Goal: Task Accomplishment & Management: Use online tool/utility

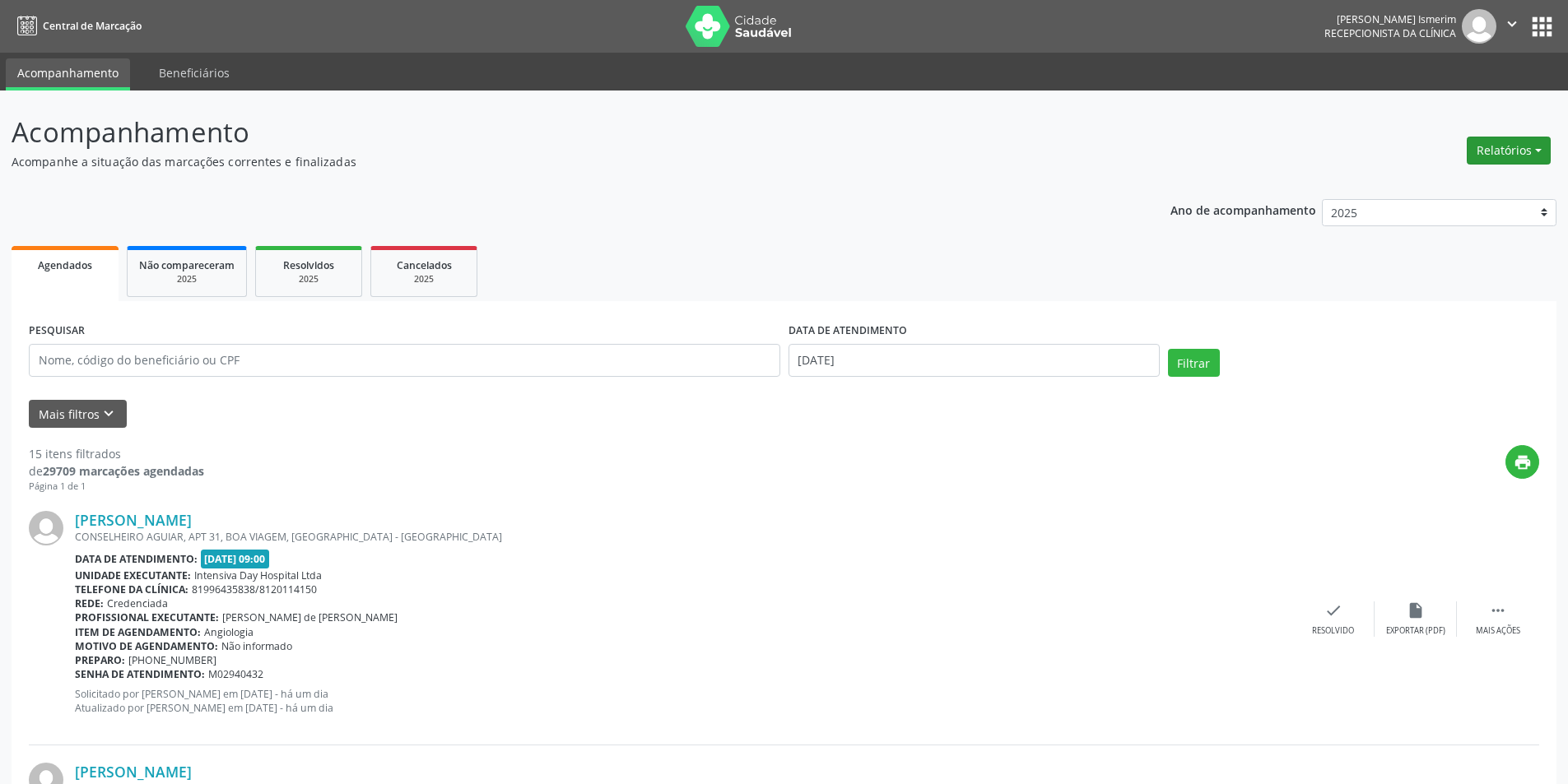
click at [1494, 150] on button "Relatórios" at bounding box center [1508, 151] width 84 height 28
click at [1437, 178] on link "Agendamentos" at bounding box center [1463, 185] width 177 height 23
select select "8"
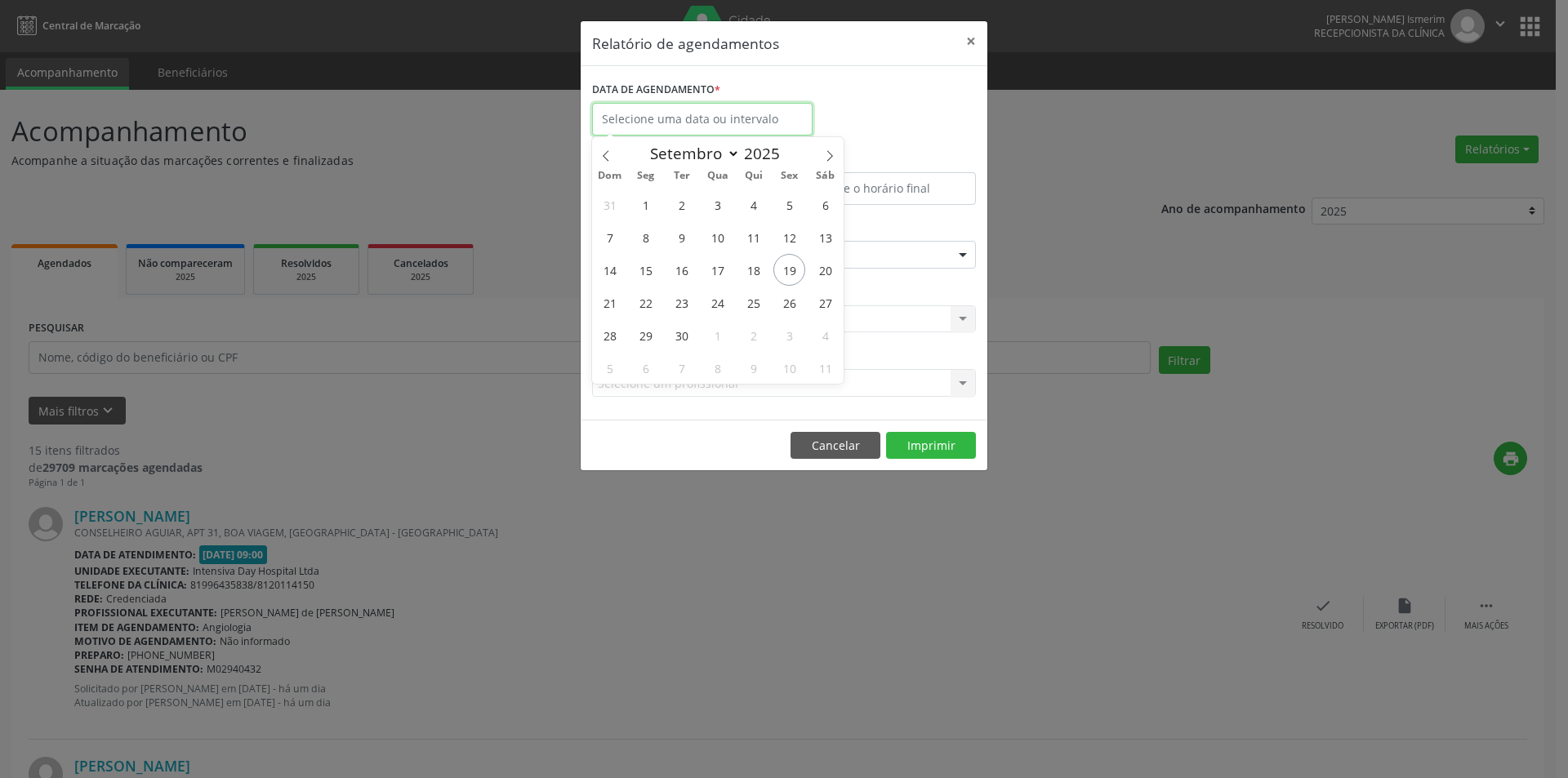
click at [672, 118] on input "text" at bounding box center [702, 119] width 221 height 32
click at [825, 266] on span "20" at bounding box center [825, 269] width 32 height 32
type input "[DATE]"
click at [825, 266] on span "20" at bounding box center [825, 269] width 32 height 32
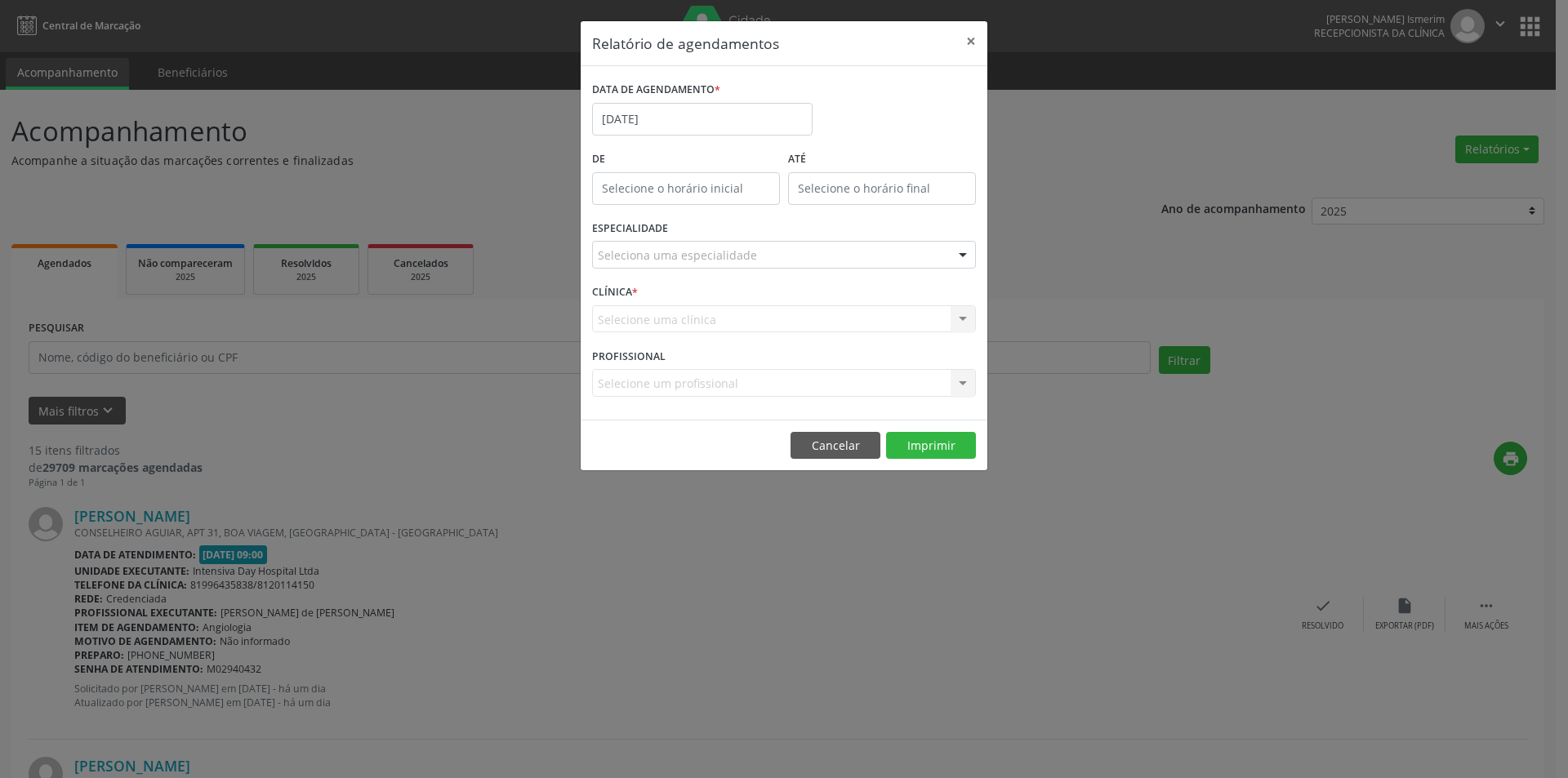
click at [942, 255] on div "Seleciona uma especialidade" at bounding box center [784, 255] width 384 height 28
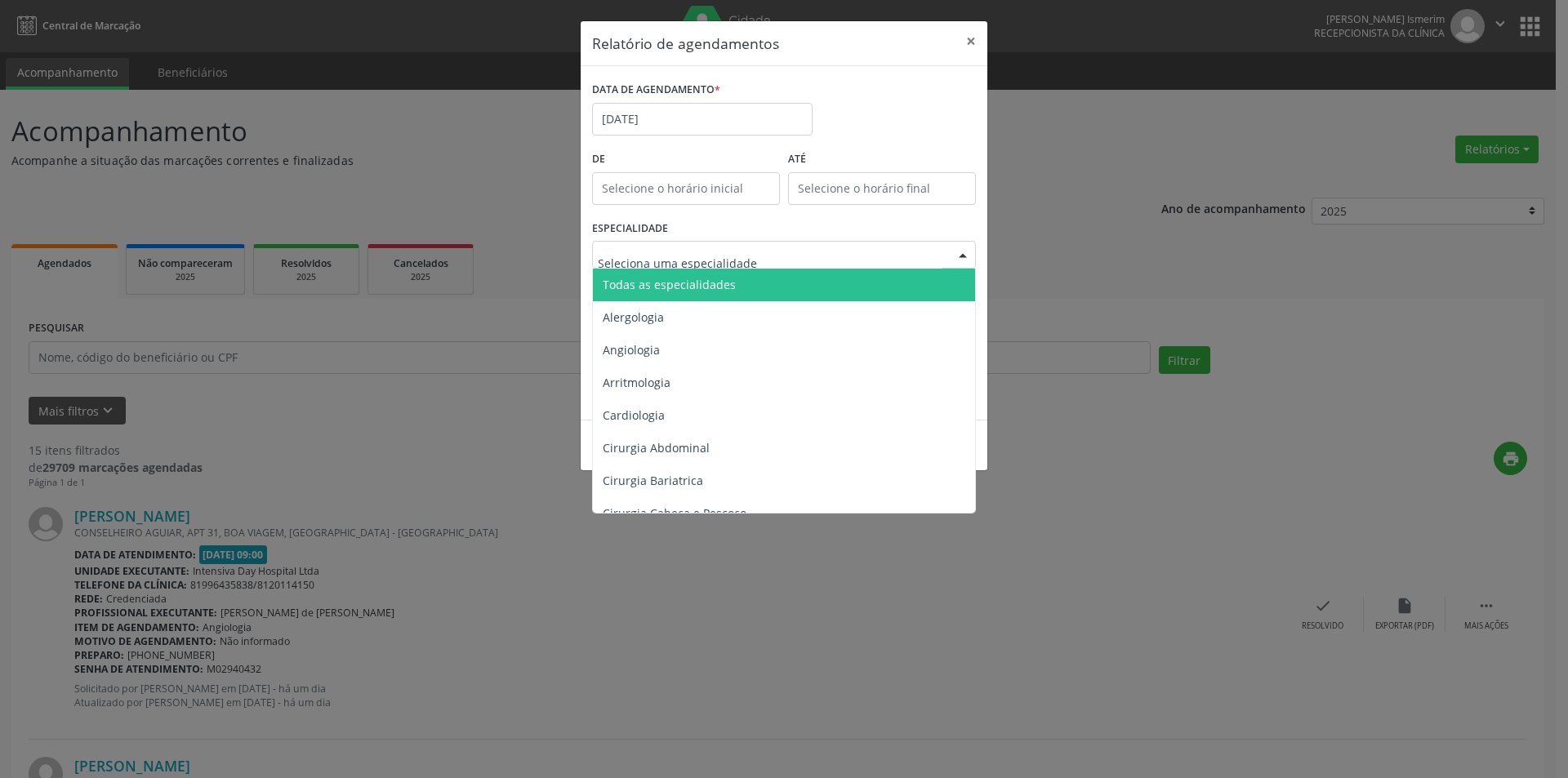
click at [689, 277] on span "Todas as especialidades" at bounding box center [669, 284] width 133 height 15
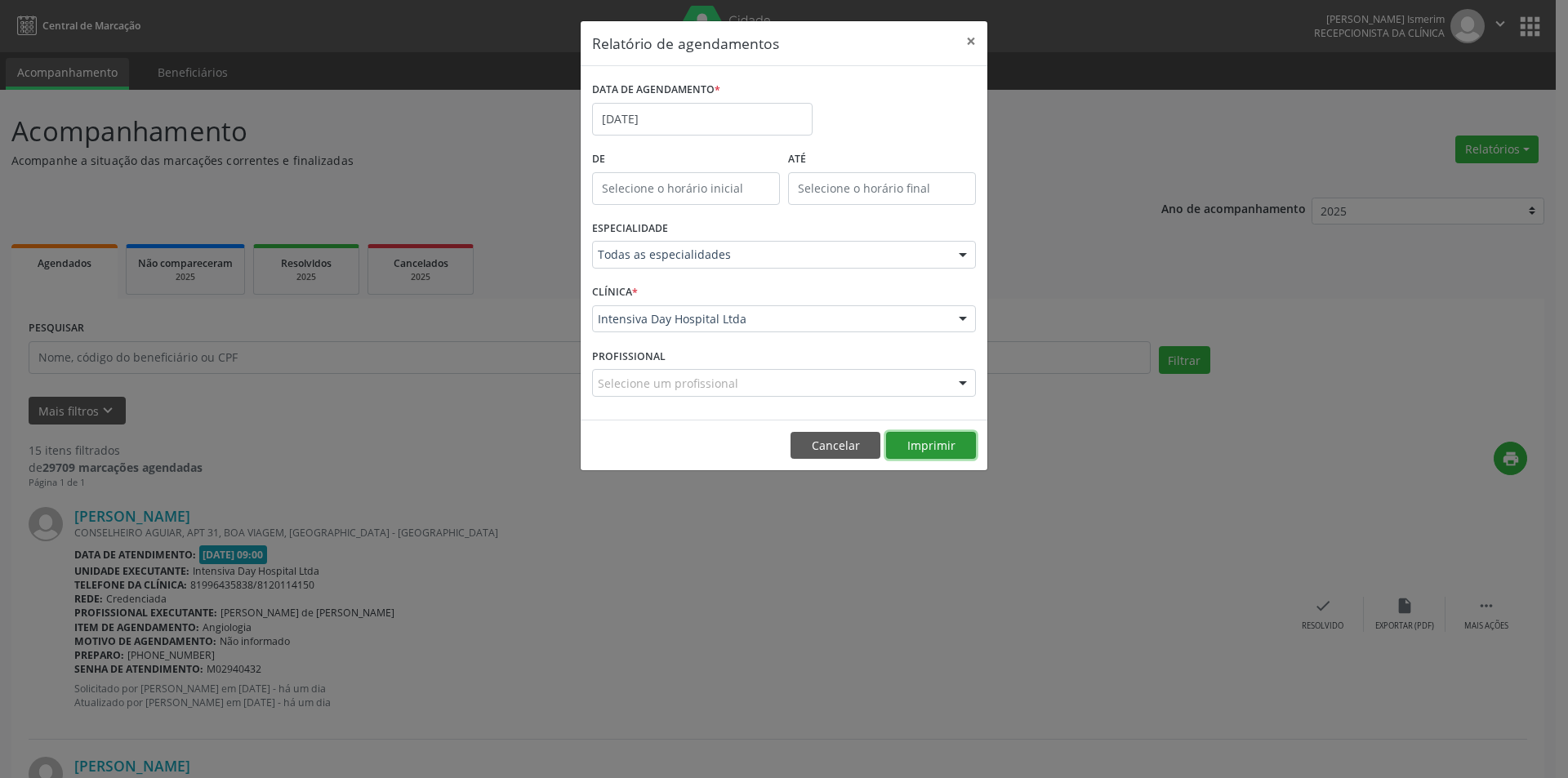
click at [943, 448] on button "Imprimir" at bounding box center [931, 446] width 90 height 28
click at [970, 40] on button "×" at bounding box center [971, 41] width 32 height 40
